Goal: Information Seeking & Learning: Learn about a topic

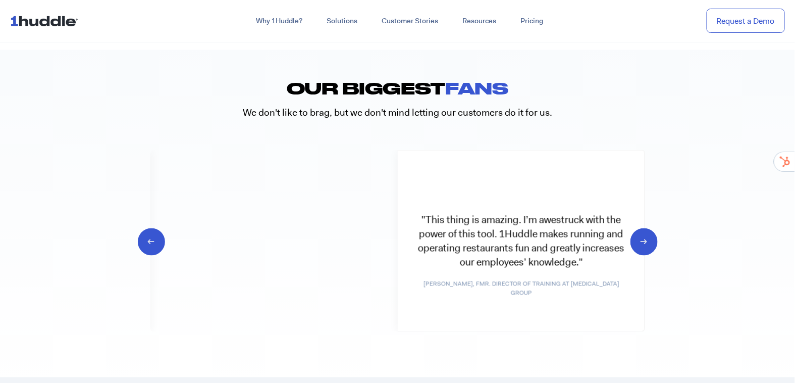
scroll to position [5415, 0]
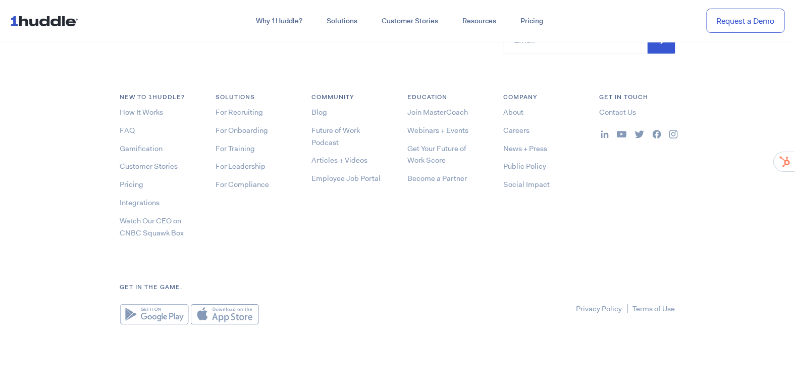
click at [330, 112] on li "Blog" at bounding box center [350, 112] width 76 height 12
click at [321, 110] on link "Blog" at bounding box center [320, 112] width 16 height 10
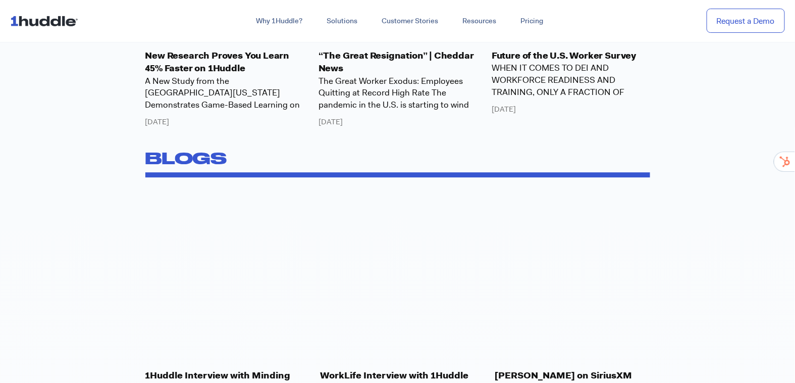
scroll to position [1026, 0]
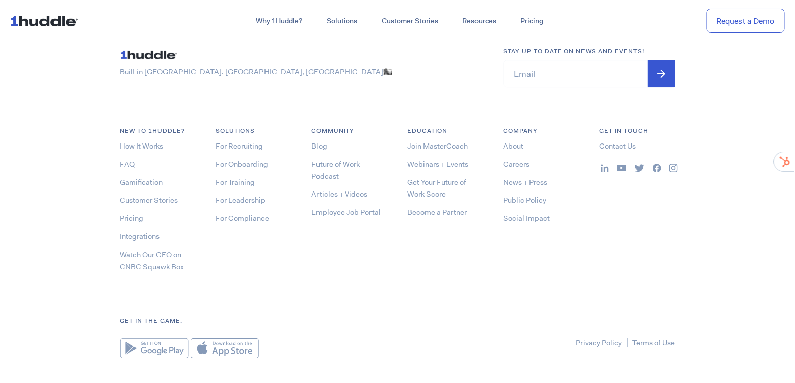
scroll to position [5415, 0]
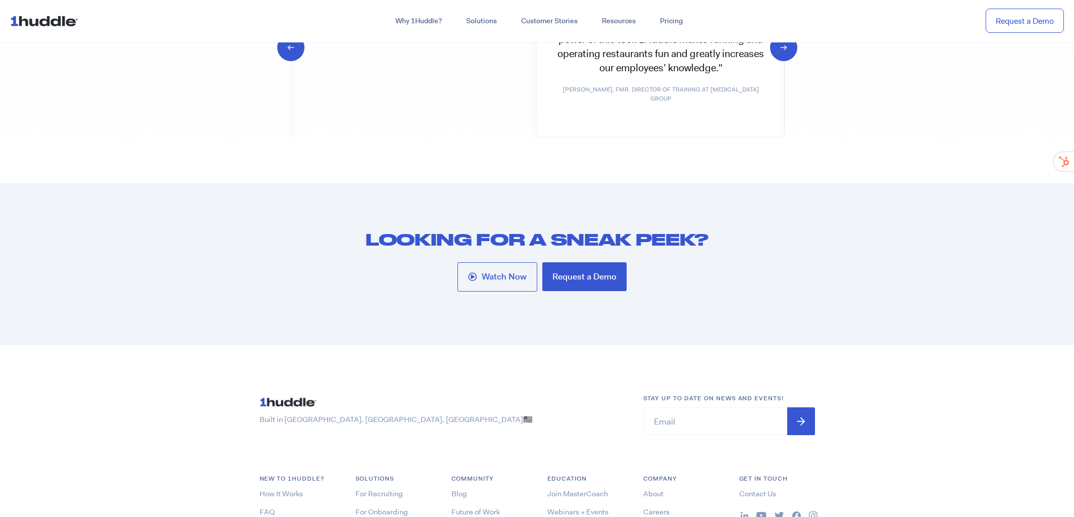
scroll to position [5478, 0]
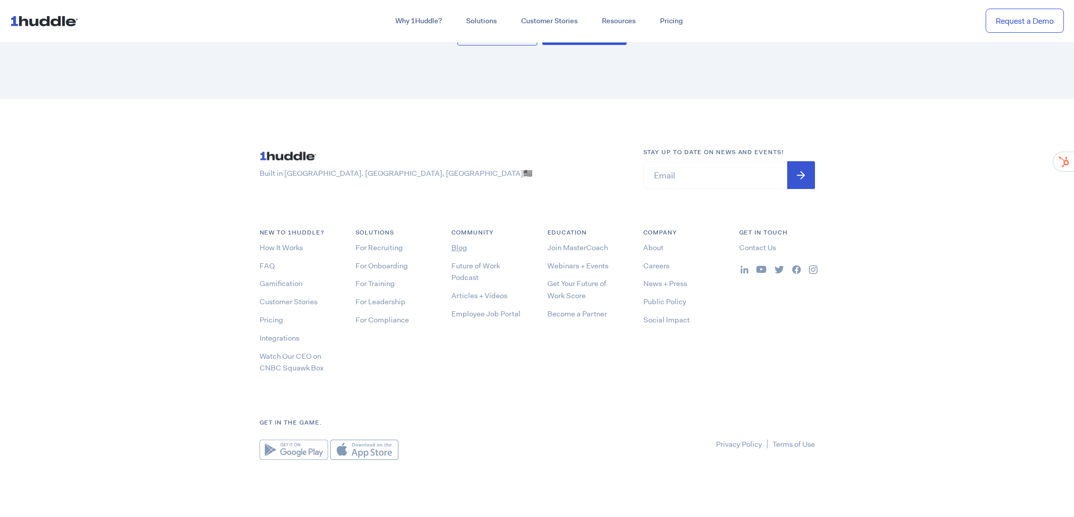
click at [456, 243] on link "Blog" at bounding box center [459, 247] width 16 height 10
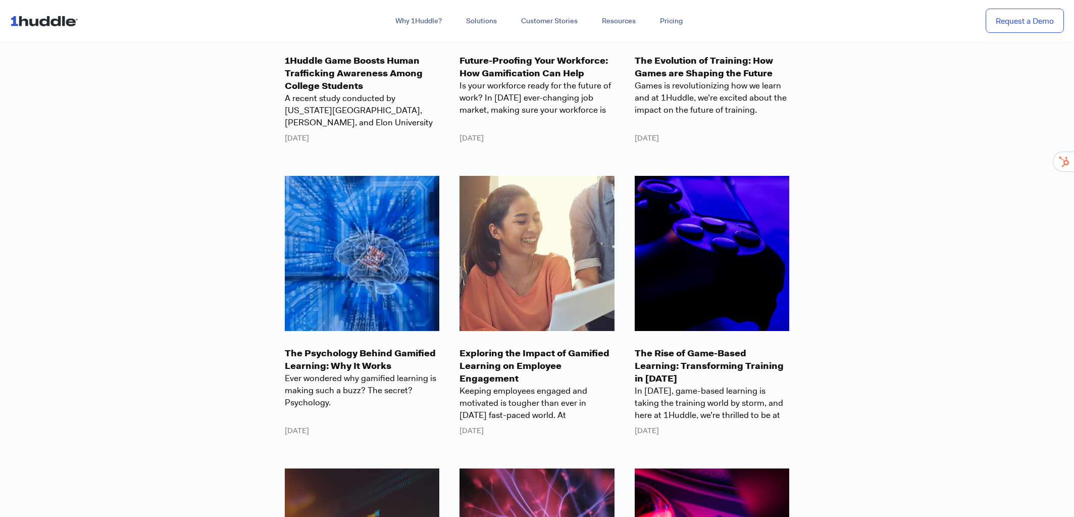
scroll to position [1271, 0]
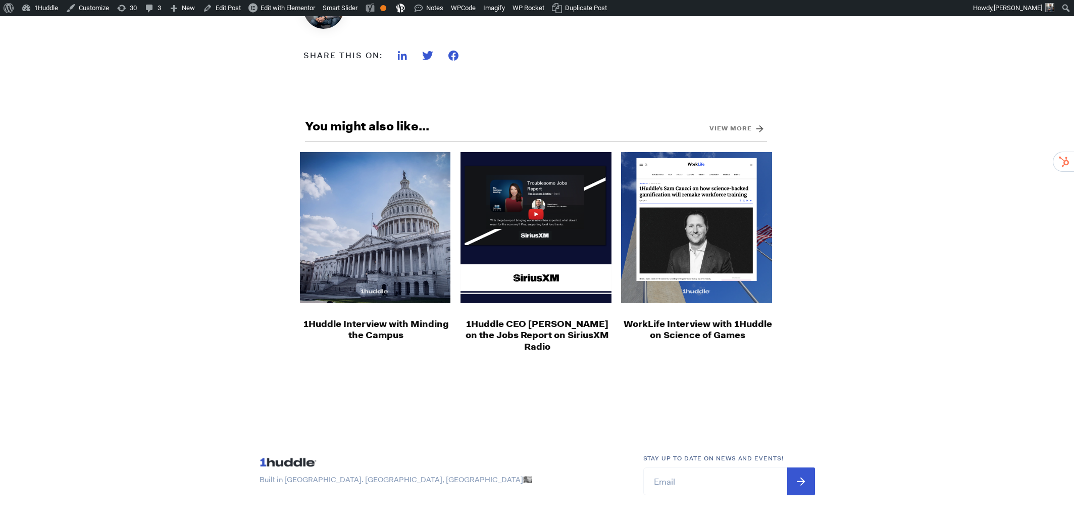
scroll to position [1624, 0]
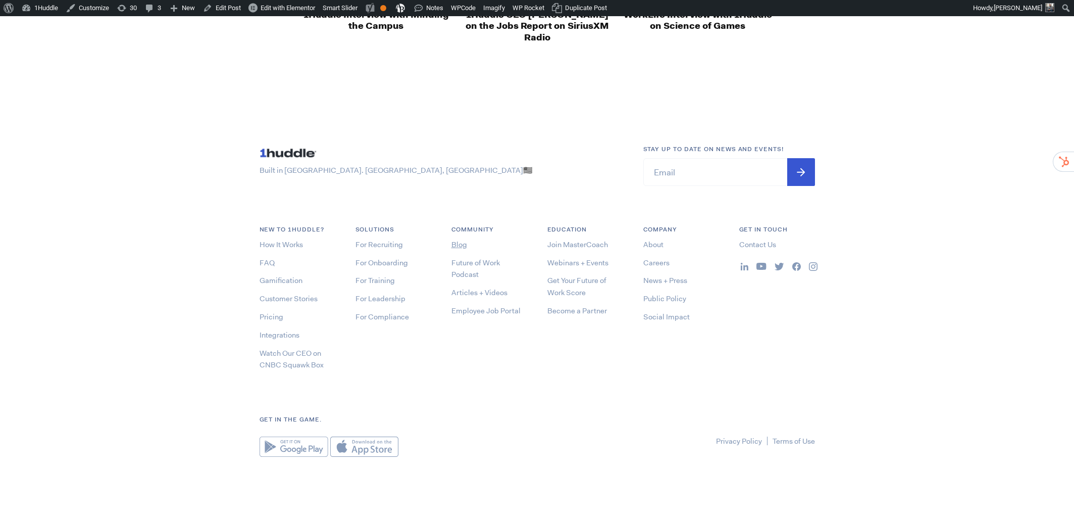
click at [459, 241] on link "Blog" at bounding box center [459, 244] width 16 height 10
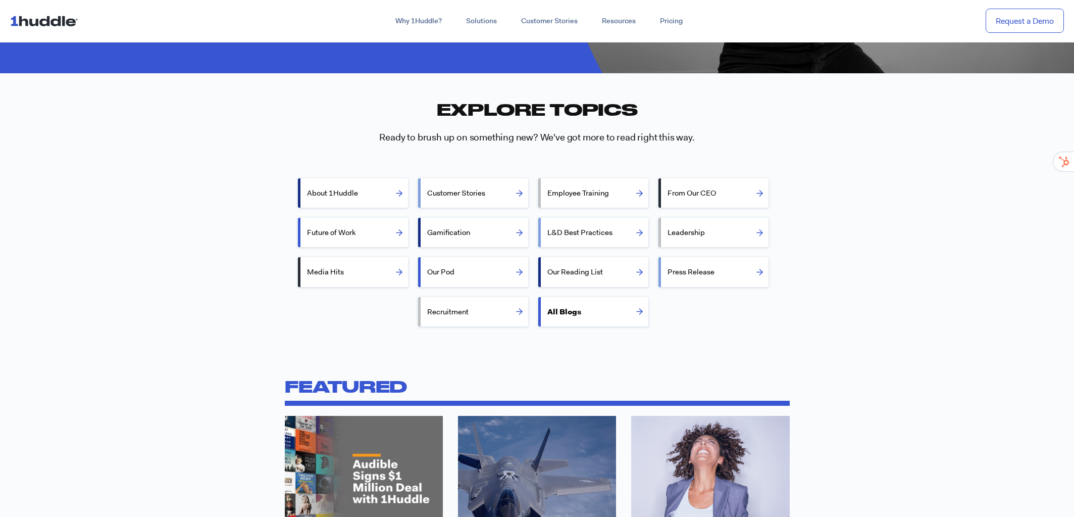
scroll to position [295, 0]
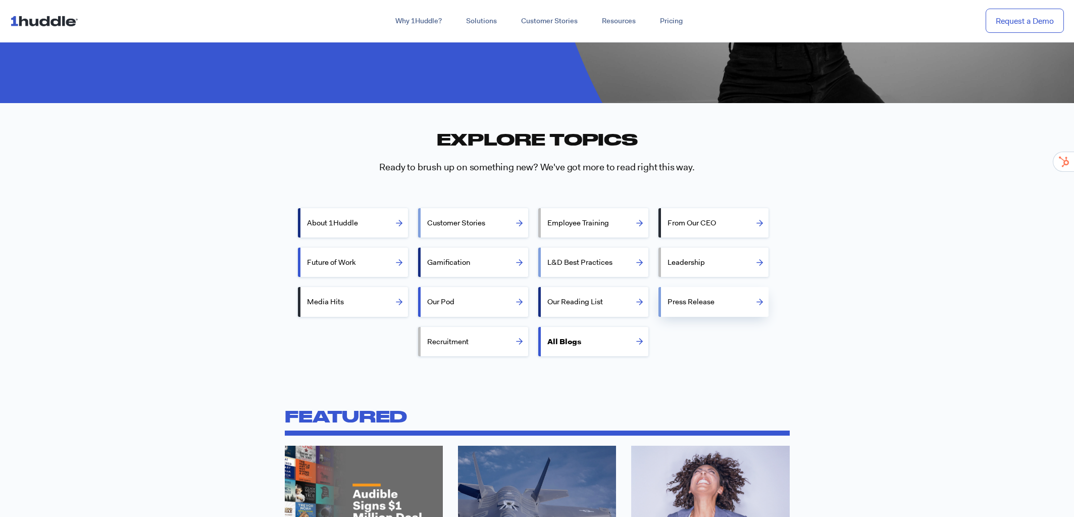
click at [681, 301] on label "Press Release" at bounding box center [718, 301] width 101 height 24
click at [668, 301] on input "Press Release" at bounding box center [664, 300] width 7 height 7
radio input "true"
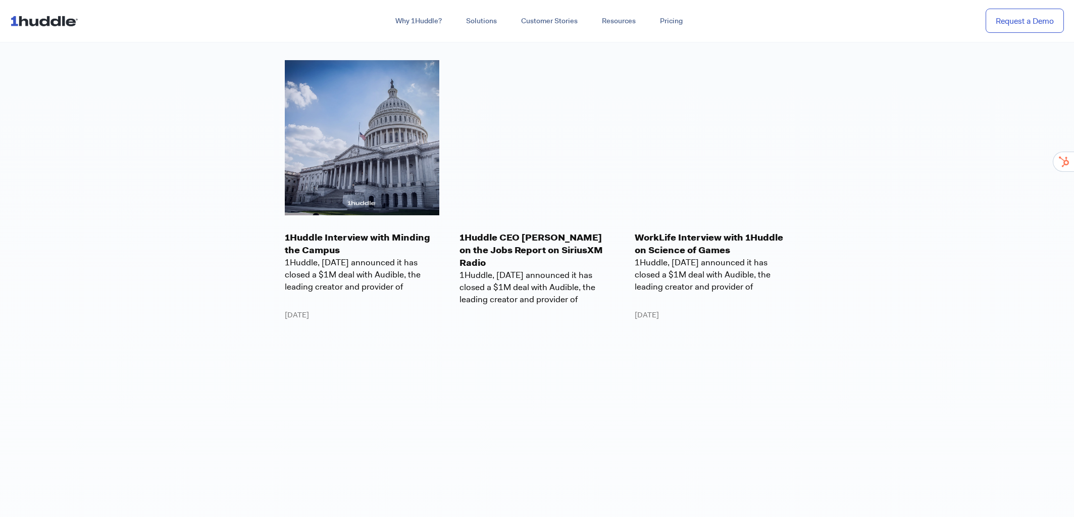
scroll to position [1263, 0]
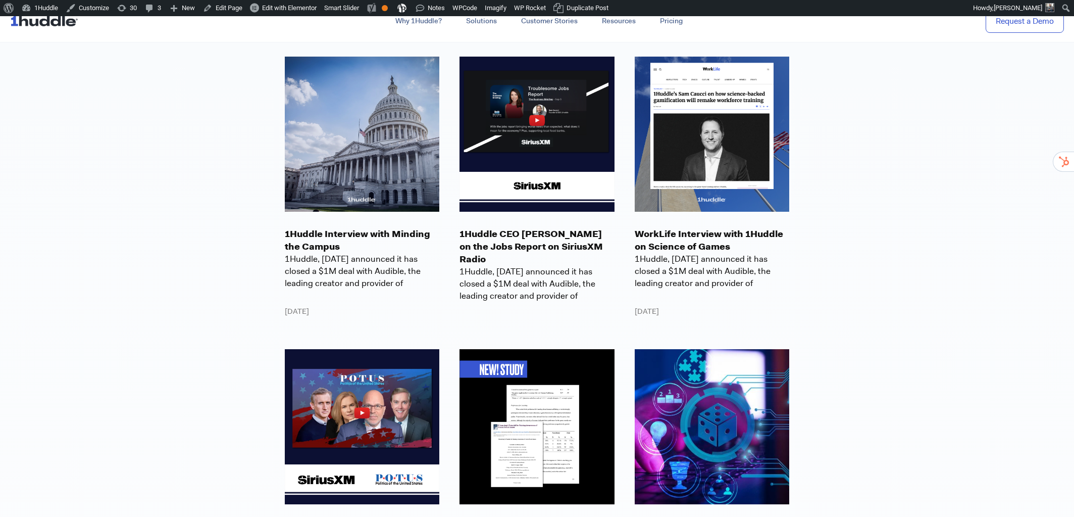
click at [520, 302] on div "1Huddle CEO Sam Caucci on the Jobs Report on SiriusXM Radio 1Huddle, today anno…" at bounding box center [536, 268] width 155 height 97
click at [499, 289] on div "1Huddle CEO Sam Caucci on the Jobs Report on SiriusXM Radio 1Huddle, today anno…" at bounding box center [536, 268] width 155 height 97
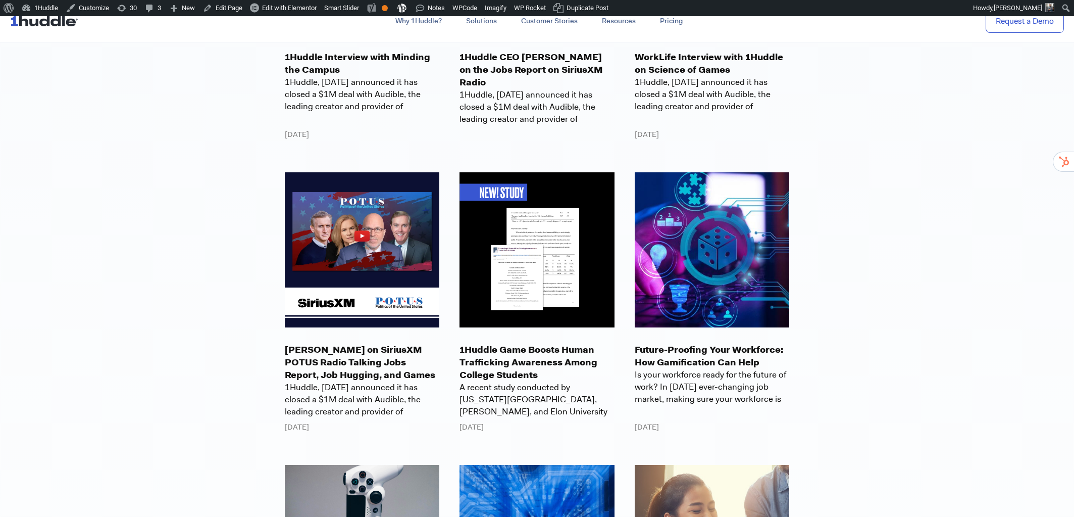
scroll to position [1297, 0]
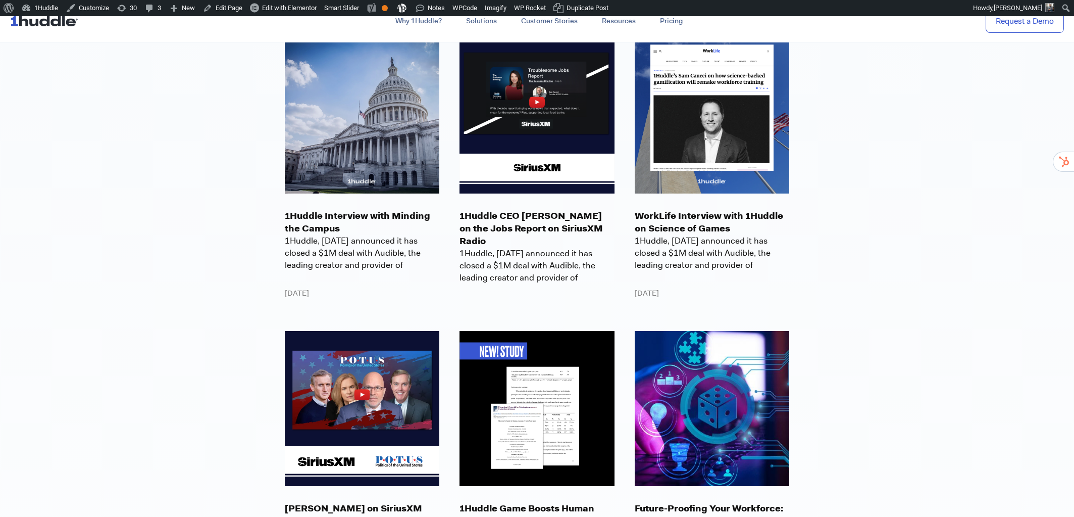
click at [519, 225] on p "1Huddle CEO [PERSON_NAME] on the Jobs Report on SiriusXM Radio" at bounding box center [536, 229] width 155 height 38
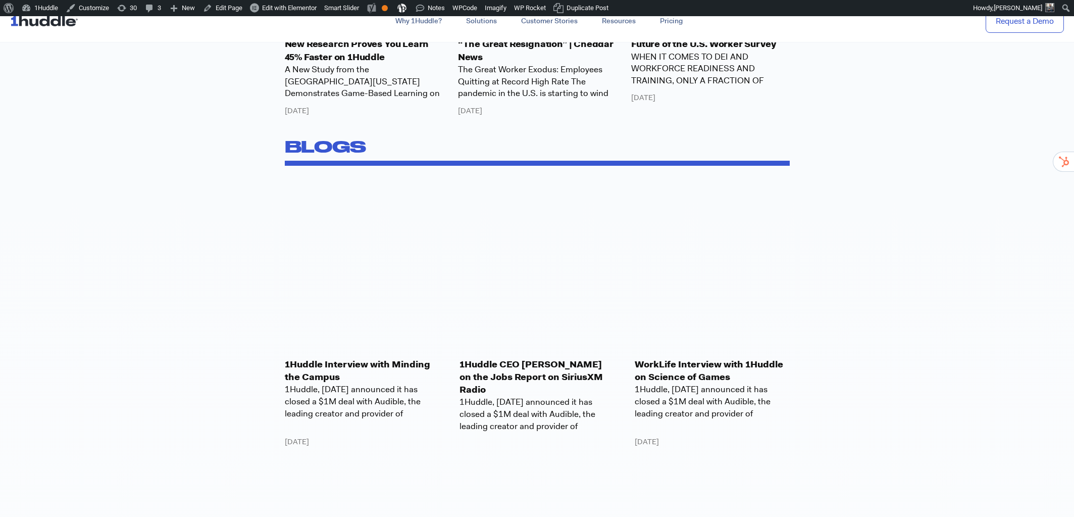
scroll to position [1228, 0]
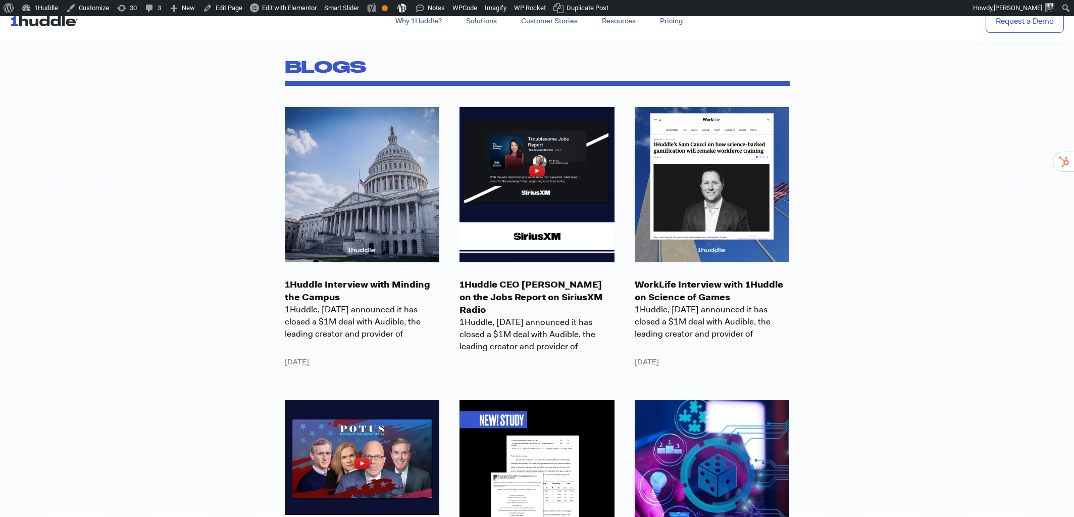
click at [526, 289] on p "1Huddle CEO [PERSON_NAME] on the Jobs Report on SiriusXM Radio" at bounding box center [536, 297] width 155 height 38
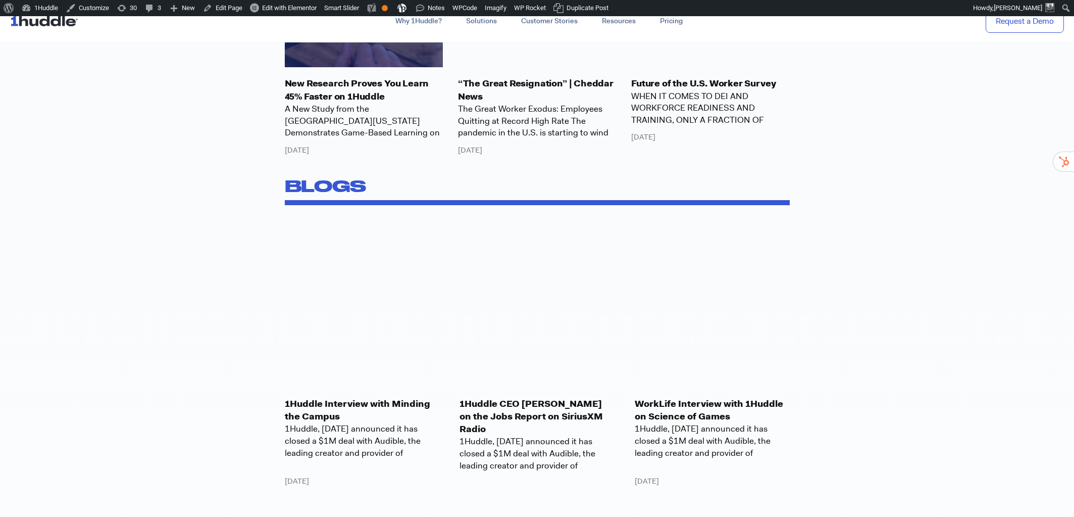
scroll to position [1175, 0]
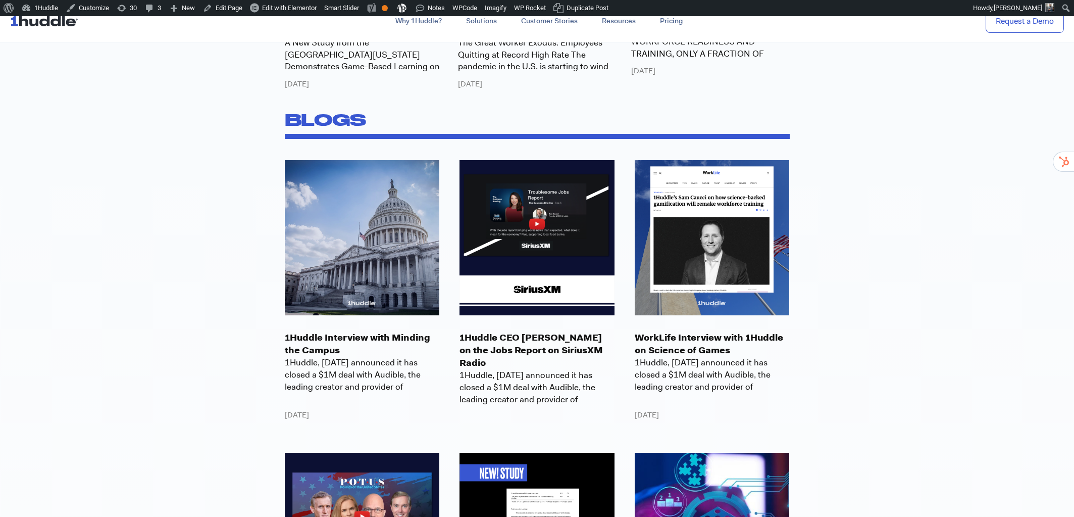
click at [524, 369] on span "1Huddle, [DATE] announced it has closed a $1M deal with Audible, the leading cr…" at bounding box center [536, 386] width 155 height 35
click at [524, 342] on p "1Huddle CEO [PERSON_NAME] on the Jobs Report on SiriusXM Radio" at bounding box center [536, 350] width 155 height 38
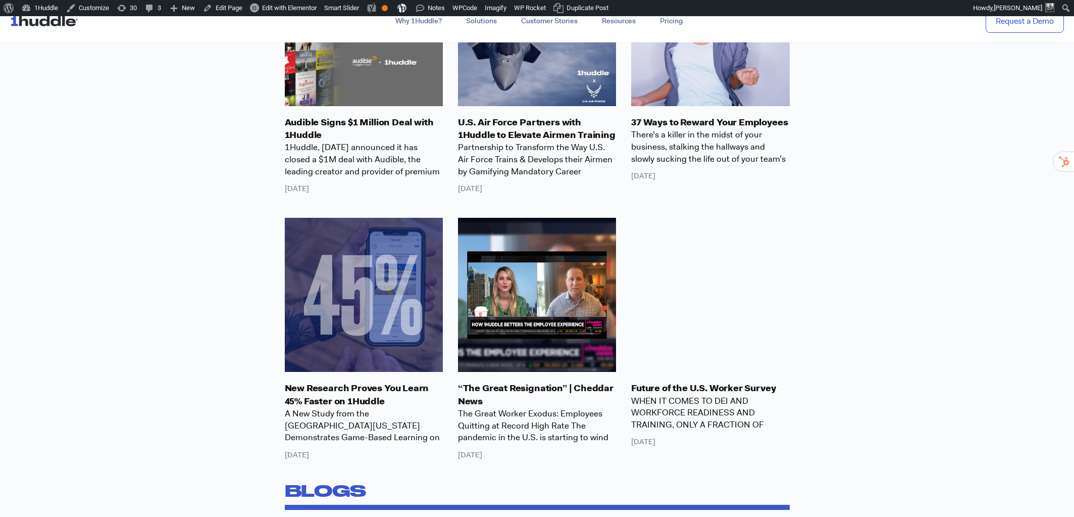
scroll to position [1224, 0]
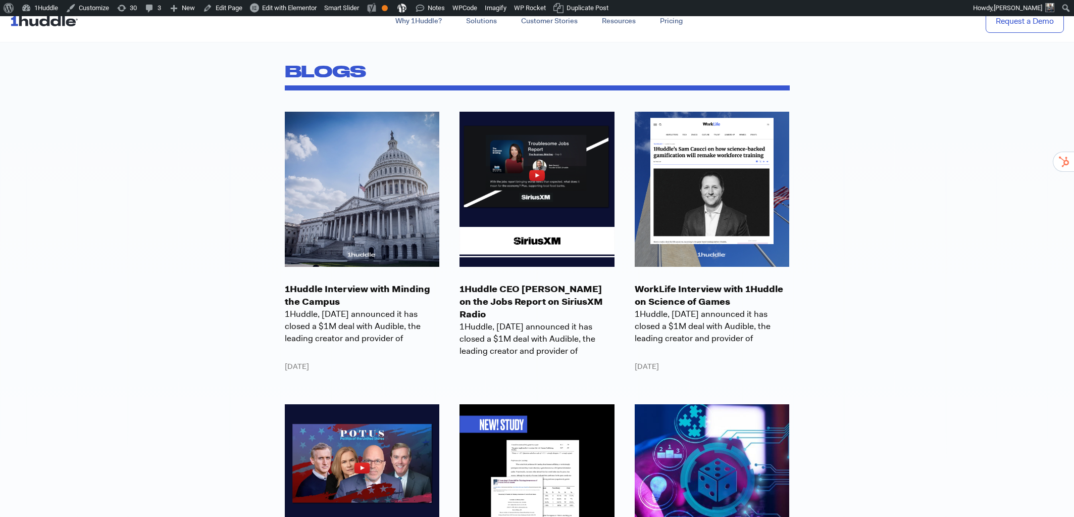
click at [514, 294] on p "1Huddle CEO [PERSON_NAME] on the Jobs Report on SiriusXM Radio" at bounding box center [536, 302] width 155 height 38
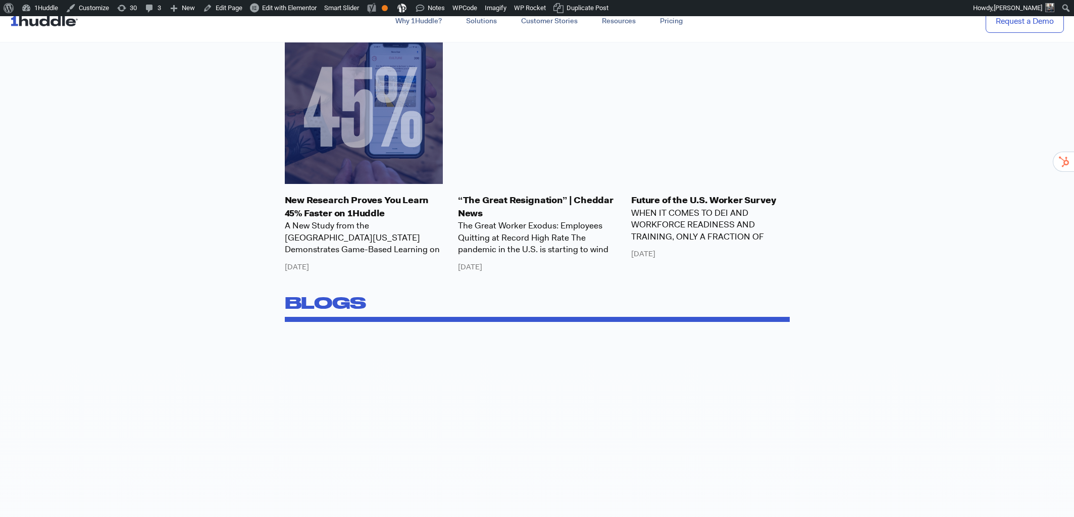
scroll to position [1152, 0]
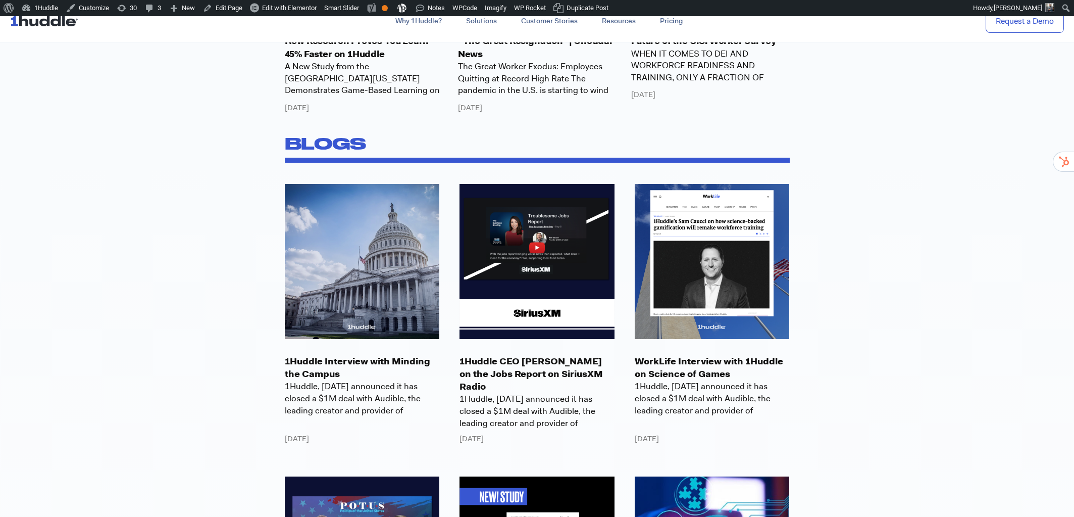
click at [548, 376] on p "1Huddle CEO [PERSON_NAME] on the Jobs Report on SiriusXM Radio" at bounding box center [536, 374] width 155 height 38
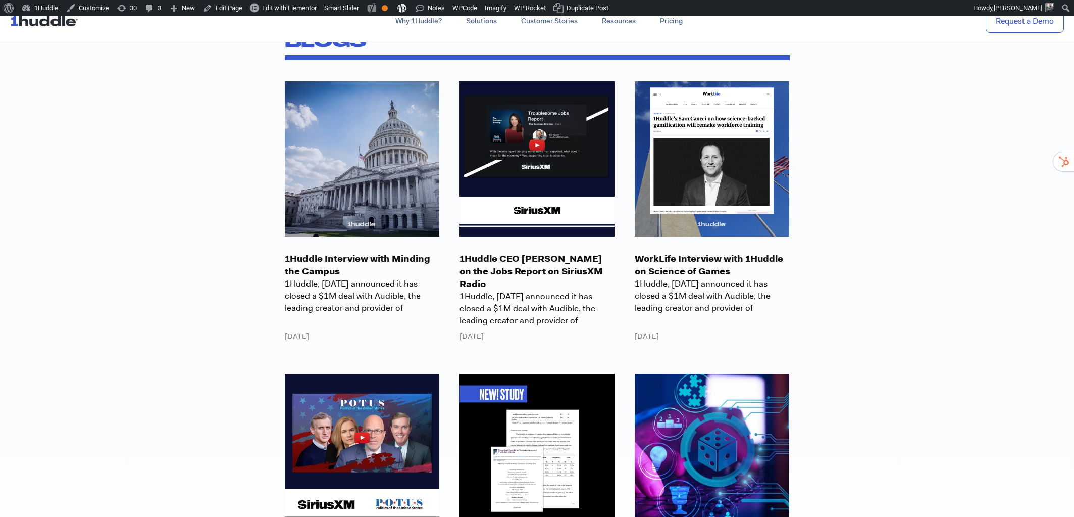
scroll to position [1233, 0]
